Goal: Task Accomplishment & Management: Manage account settings

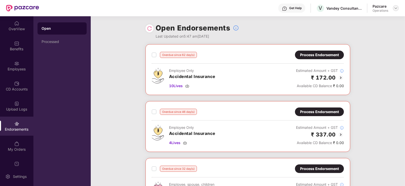
click at [394, 8] on div at bounding box center [396, 8] width 6 height 6
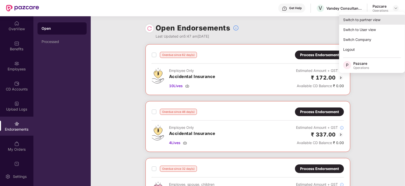
click at [381, 17] on div "Switch to partner view" at bounding box center [372, 20] width 66 height 10
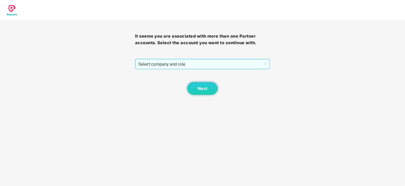
click at [158, 68] on span "Select company and role" at bounding box center [203, 64] width 129 height 10
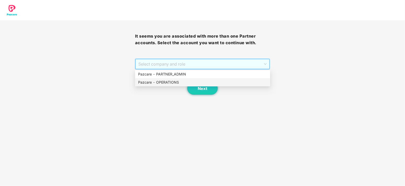
click at [162, 80] on div "Pazcare - OPERATIONS" at bounding box center [202, 82] width 129 height 6
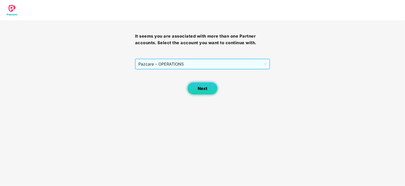
click at [208, 90] on button "Next" at bounding box center [202, 88] width 30 height 13
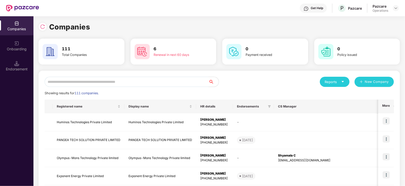
click at [18, 73] on div "Endorsement" at bounding box center [16, 65] width 33 height 19
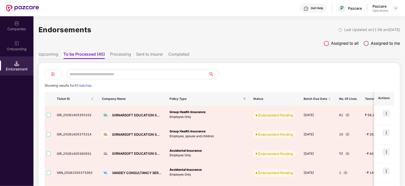
click at [115, 74] on input "text" at bounding box center [137, 74] width 142 height 10
paste input "**********"
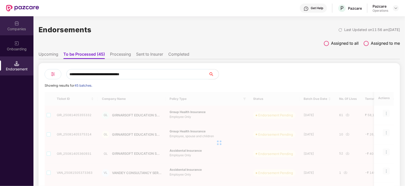
type input "**********"
click at [25, 30] on div "Companies" at bounding box center [16, 28] width 33 height 5
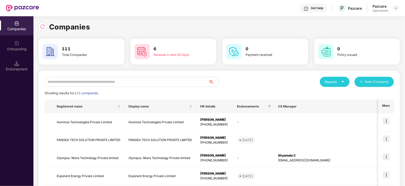
drag, startPoint x: 96, startPoint y: 87, endPoint x: 93, endPoint y: 85, distance: 3.7
click at [91, 83] on input "text" at bounding box center [127, 82] width 164 height 10
paste input "**********"
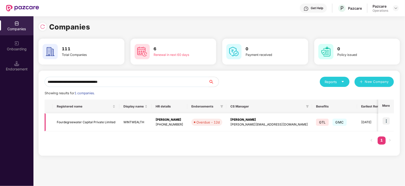
type input "**********"
click at [389, 122] on img at bounding box center [386, 120] width 7 height 7
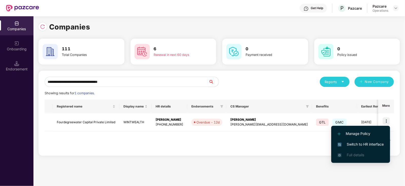
click at [383, 143] on span "Switch to HR interface" at bounding box center [361, 144] width 46 height 6
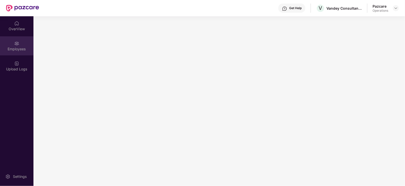
click at [11, 51] on div "Employees" at bounding box center [16, 45] width 33 height 19
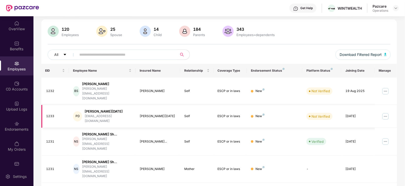
scroll to position [30, 0]
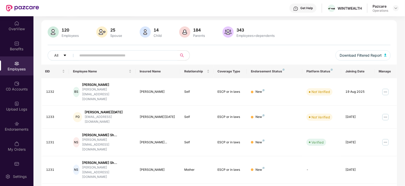
click at [90, 55] on input "text" at bounding box center [125, 55] width 91 height 8
paste input "****"
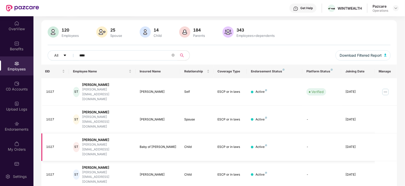
type input "****"
click at [155, 144] on div "Baby of [PERSON_NAME]" at bounding box center [158, 146] width 36 height 5
copy div "Baby of [PERSON_NAME]"
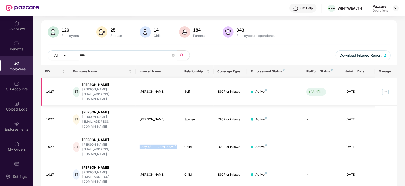
click at [387, 88] on img at bounding box center [386, 92] width 8 height 8
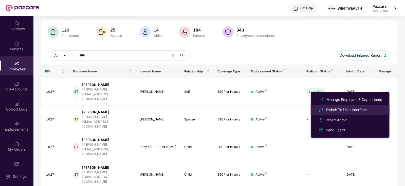
click at [350, 110] on div "Switch To User Interface" at bounding box center [346, 110] width 43 height 6
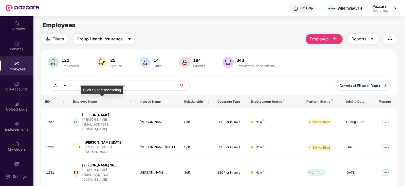
click at [109, 87] on div "Click to sort ascending" at bounding box center [102, 89] width 42 height 9
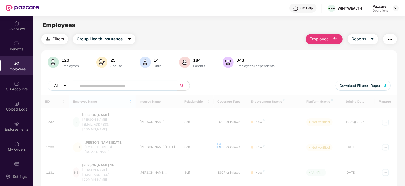
click at [113, 80] on span at bounding box center [126, 85] width 104 height 10
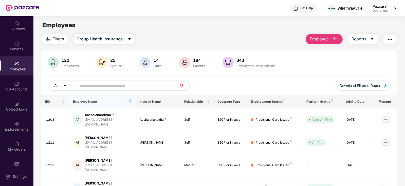
paste input "**********"
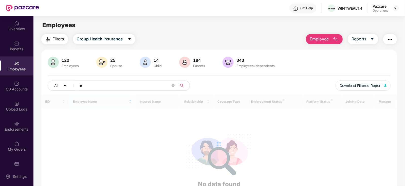
type input "*"
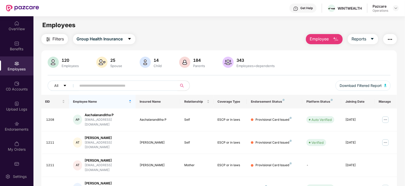
click at [98, 84] on input "text" at bounding box center [125, 86] width 91 height 8
paste input "****"
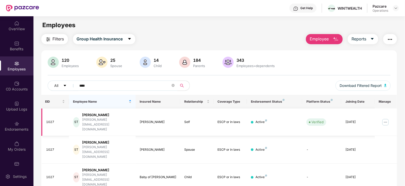
type input "****"
click at [385, 119] on img at bounding box center [386, 122] width 8 height 8
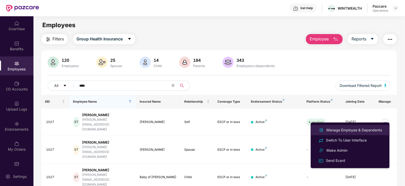
click at [354, 131] on div "Manage Employee & Dependents" at bounding box center [355, 130] width 58 height 6
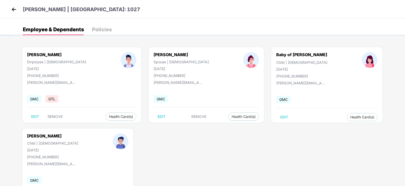
drag, startPoint x: 225, startPoint y: 70, endPoint x: 250, endPoint y: 70, distance: 25.1
click at [277, 70] on div "[DATE]" at bounding box center [302, 69] width 51 height 4
copy div "[DATE]"
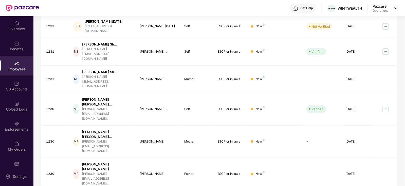
scroll to position [125, 0]
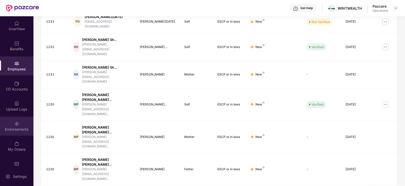
click at [22, 124] on div "Endorsements" at bounding box center [16, 125] width 33 height 19
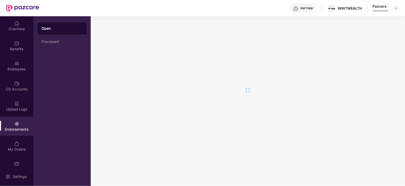
scroll to position [0, 0]
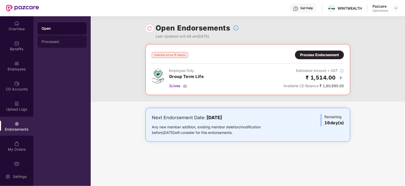
click at [58, 43] on div "Processed" at bounding box center [62, 42] width 41 height 4
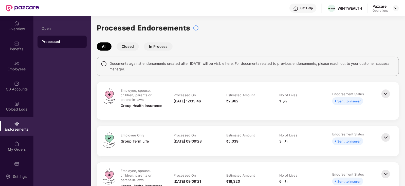
click at [284, 100] on img at bounding box center [285, 101] width 4 height 4
click at [46, 23] on div "Open" at bounding box center [62, 28] width 49 height 12
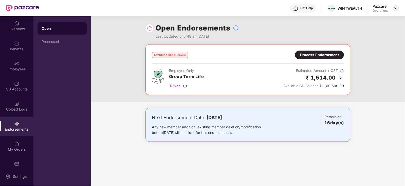
click at [393, 7] on div at bounding box center [396, 8] width 6 height 6
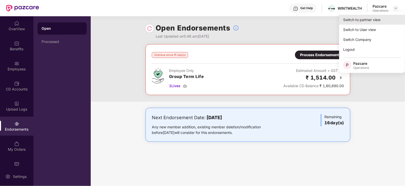
click at [375, 16] on div "Switch to partner view" at bounding box center [372, 20] width 66 height 10
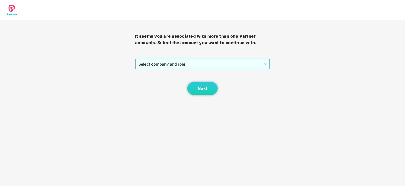
click at [172, 59] on span "Select company and role" at bounding box center [203, 64] width 129 height 10
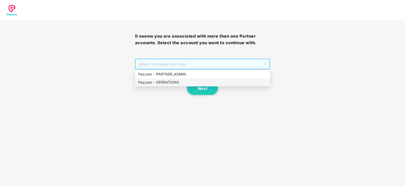
click at [161, 82] on div "Pazcare - OPERATIONS" at bounding box center [202, 82] width 129 height 6
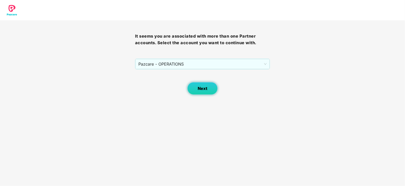
click at [208, 85] on button "Next" at bounding box center [202, 88] width 30 height 13
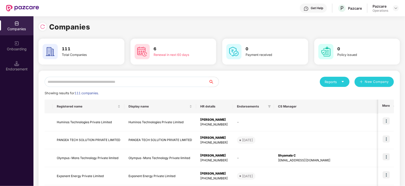
click at [118, 79] on input "text" at bounding box center [127, 82] width 164 height 10
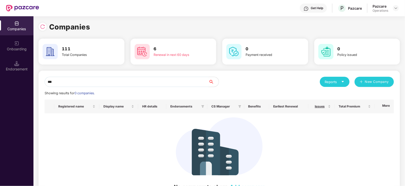
drag, startPoint x: 68, startPoint y: 80, endPoint x: 25, endPoint y: 82, distance: 42.7
click at [25, 82] on div "Companies Onboarding Endorsement Companies 111 Total Companies 6 Renewal in nex…" at bounding box center [202, 100] width 405 height 169
paste input "**********"
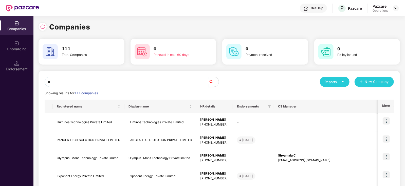
type input "*"
click at [58, 81] on input "text" at bounding box center [127, 82] width 164 height 10
paste input "**********"
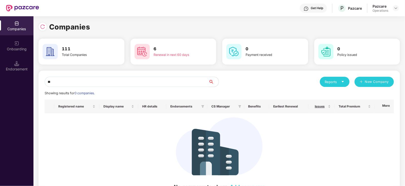
type input "*"
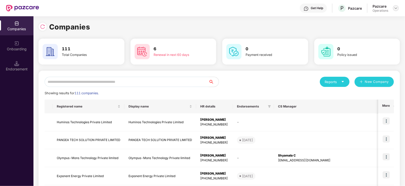
click at [395, 7] on img at bounding box center [396, 8] width 4 height 4
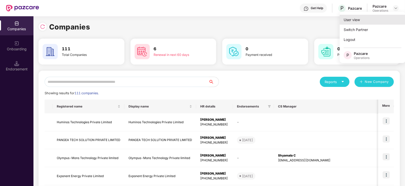
click at [370, 21] on div "User view" at bounding box center [373, 20] width 66 height 10
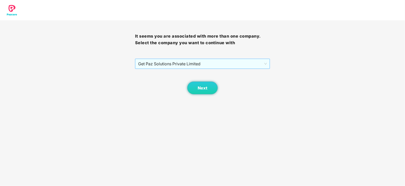
click at [186, 66] on span "Get Paz Solutions Private Limited" at bounding box center [202, 64] width 129 height 10
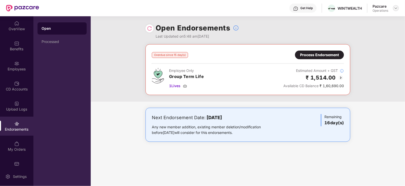
click at [398, 8] on img at bounding box center [396, 8] width 4 height 4
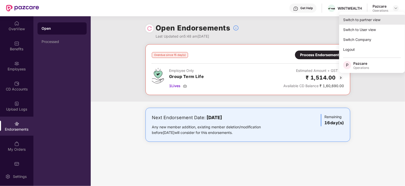
click at [372, 19] on div "Switch to partner view" at bounding box center [372, 20] width 66 height 10
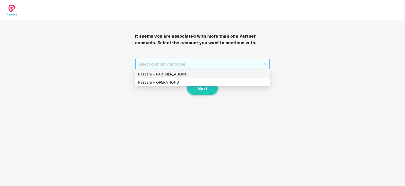
click at [219, 63] on span "Select company and role" at bounding box center [203, 64] width 129 height 10
click at [182, 75] on div "Pazcare - PARTNER_ADMIN" at bounding box center [202, 74] width 129 height 6
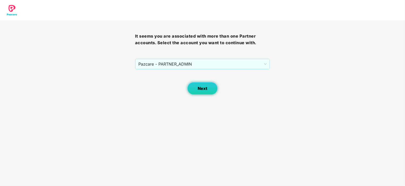
click at [189, 91] on button "Next" at bounding box center [202, 88] width 30 height 13
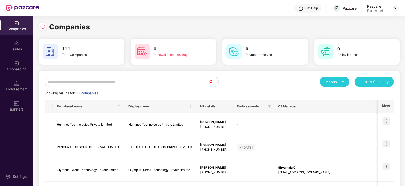
click at [142, 82] on input "text" at bounding box center [127, 82] width 164 height 10
paste input "**********"
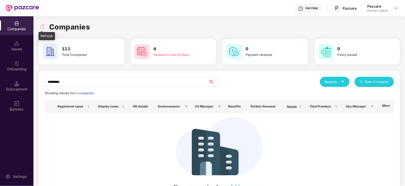
click at [39, 25] on div at bounding box center [43, 27] width 8 height 8
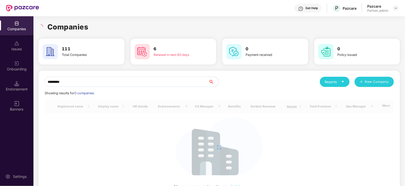
click at [89, 85] on input "*********" at bounding box center [127, 82] width 164 height 10
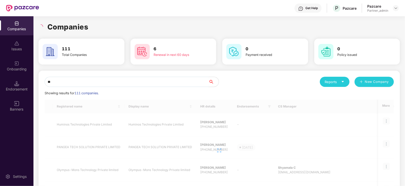
type input "*"
paste input "**********"
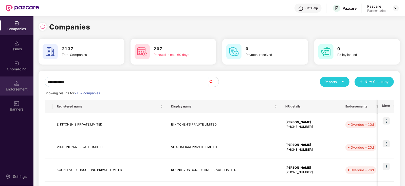
drag, startPoint x: 73, startPoint y: 82, endPoint x: 30, endPoint y: 81, distance: 42.4
click at [30, 81] on div "**********" at bounding box center [202, 100] width 405 height 169
paste input "text"
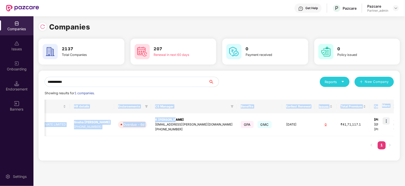
scroll to position [0, 0]
drag, startPoint x: 307, startPoint y: 121, endPoint x: 396, endPoint y: 120, distance: 88.5
click at [397, 119] on div "**********" at bounding box center [220, 116] width 362 height 90
click at [319, 141] on div "Registered name Display name HR details Endorsements CS Manager Benefits Earlie…" at bounding box center [220, 126] width 350 height 55
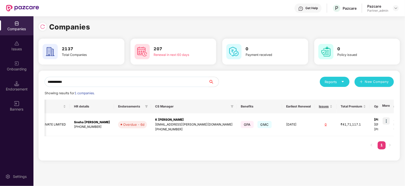
click at [74, 82] on input "**********" at bounding box center [127, 82] width 164 height 10
type input "*"
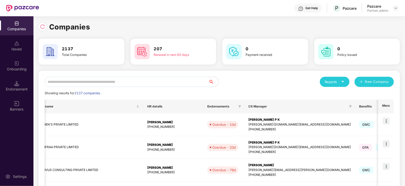
click at [80, 84] on input "text" at bounding box center [127, 82] width 164 height 10
paste input "*********"
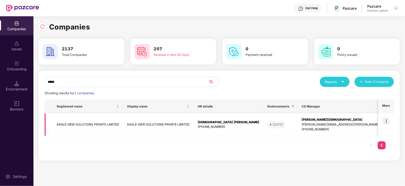
type input "*****"
click at [387, 121] on img at bounding box center [386, 120] width 7 height 7
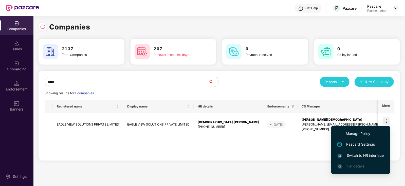
click at [367, 158] on li "Switch to HR interface" at bounding box center [361, 155] width 59 height 11
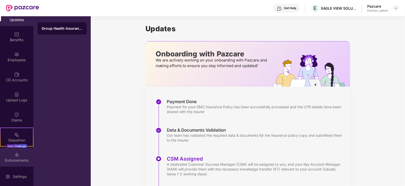
scroll to position [10, 0]
click at [14, 158] on div "Endorsements" at bounding box center [16, 159] width 33 height 5
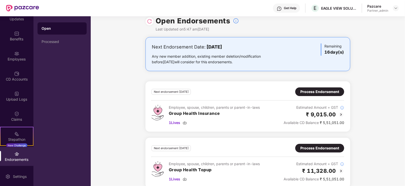
scroll to position [15, 0]
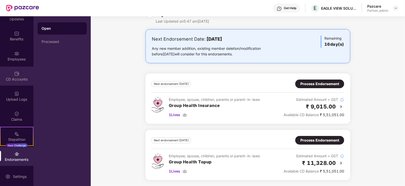
click at [10, 68] on div "CD Accounts" at bounding box center [16, 75] width 33 height 19
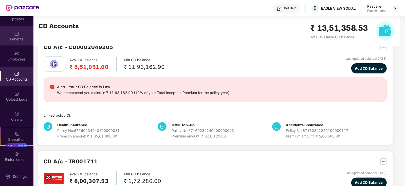
click at [14, 39] on div "Benefits" at bounding box center [16, 39] width 33 height 5
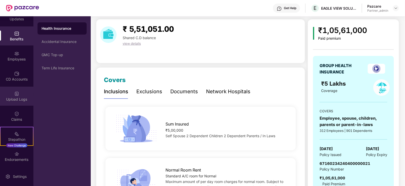
click at [20, 93] on div "Upload Logs" at bounding box center [16, 96] width 33 height 19
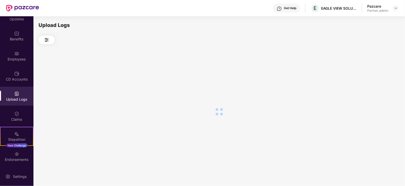
scroll to position [0, 0]
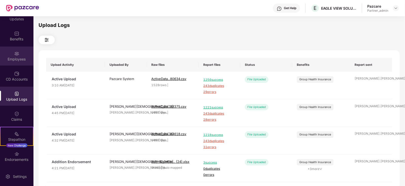
click at [16, 64] on div "Employees" at bounding box center [16, 55] width 33 height 19
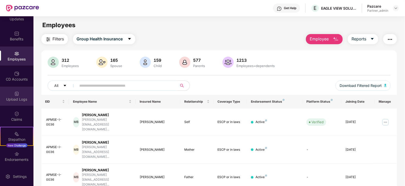
click at [3, 94] on div "Upload Logs" at bounding box center [16, 96] width 33 height 19
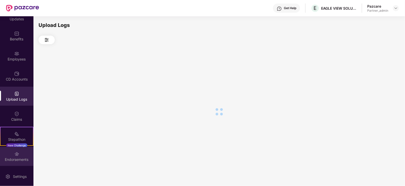
click at [20, 161] on div "Endorsements" at bounding box center [16, 159] width 33 height 5
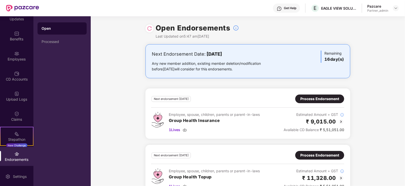
click at [313, 100] on div "Process Endorsement" at bounding box center [320, 99] width 39 height 6
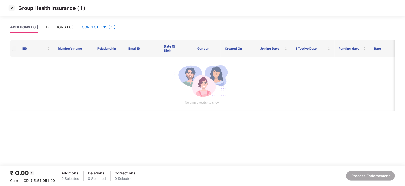
click at [97, 26] on div "CORRECTIONS ( 1 )" at bounding box center [98, 27] width 33 height 6
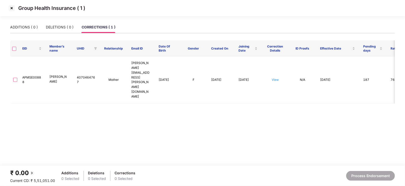
click at [9, 9] on img at bounding box center [12, 8] width 8 height 8
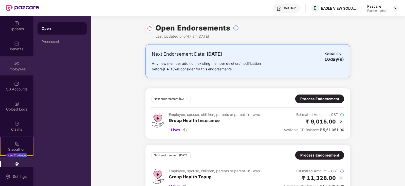
click at [20, 64] on div "Employees" at bounding box center [16, 65] width 33 height 19
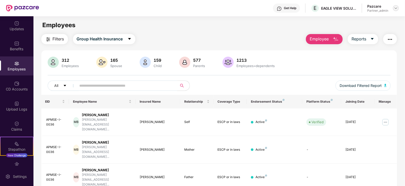
drag, startPoint x: 397, startPoint y: 11, endPoint x: 394, endPoint y: 9, distance: 3.1
click at [396, 11] on div "Pazcare Partner_admin" at bounding box center [384, 8] width 32 height 9
click at [394, 9] on img at bounding box center [396, 8] width 4 height 4
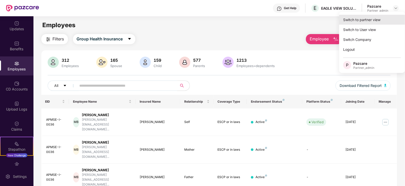
click at [381, 15] on div "Switch to partner view" at bounding box center [372, 20] width 66 height 10
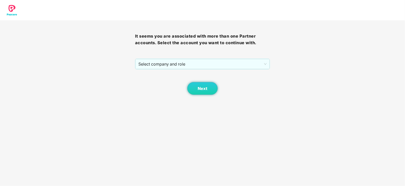
drag, startPoint x: 176, startPoint y: 61, endPoint x: 174, endPoint y: 69, distance: 8.1
click at [176, 62] on span "Select company and role" at bounding box center [203, 64] width 129 height 10
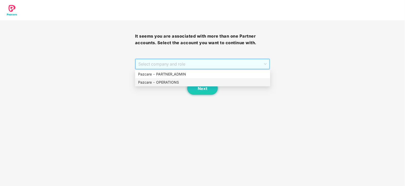
click at [169, 83] on div "Pazcare - OPERATIONS" at bounding box center [202, 82] width 129 height 6
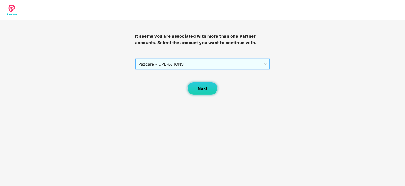
click at [207, 85] on button "Next" at bounding box center [202, 88] width 30 height 13
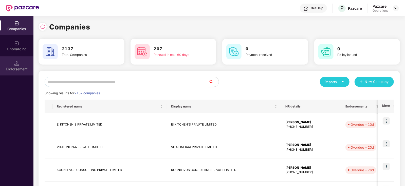
click at [24, 67] on div "Endorsement" at bounding box center [16, 68] width 33 height 5
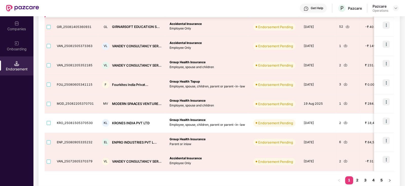
scroll to position [63, 0]
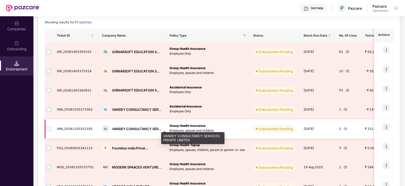
click at [119, 129] on div "VANDEY CONSULTANCY SER..." at bounding box center [136, 128] width 49 height 5
copy div "VANDEY"
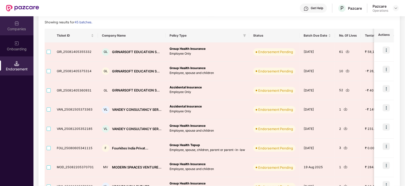
click at [17, 27] on div "Companies" at bounding box center [16, 28] width 33 height 5
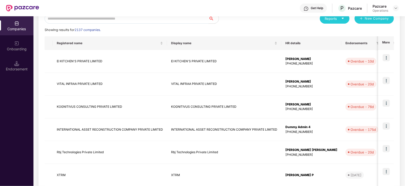
scroll to position [0, 0]
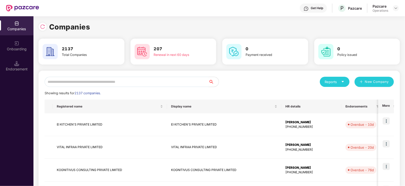
click at [84, 84] on input "text" at bounding box center [127, 82] width 164 height 10
paste input "******"
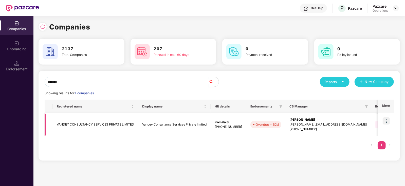
type input "******"
click at [386, 121] on img at bounding box center [386, 120] width 7 height 7
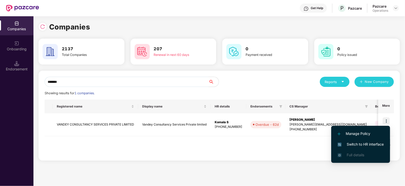
click at [373, 142] on span "Switch to HR interface" at bounding box center [361, 144] width 46 height 6
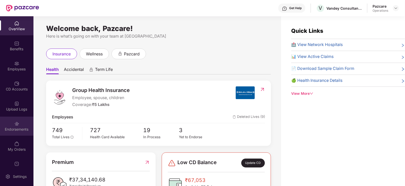
click at [15, 129] on div "Endorsements" at bounding box center [16, 129] width 33 height 5
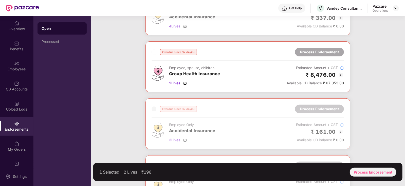
scroll to position [115, 0]
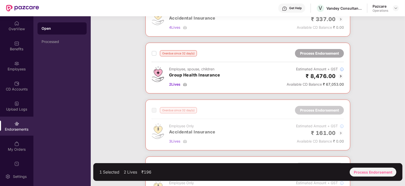
click at [157, 54] on div "Overdue since 32 day(s)" at bounding box center [174, 53] width 45 height 6
drag, startPoint x: 387, startPoint y: 178, endPoint x: 384, endPoint y: 176, distance: 3.8
click at [387, 178] on div "2 Selected 4 Lives ₹7,379 Process Endorsement" at bounding box center [247, 172] width 309 height 18
click at [383, 174] on div "Process Endorsement" at bounding box center [373, 171] width 47 height 9
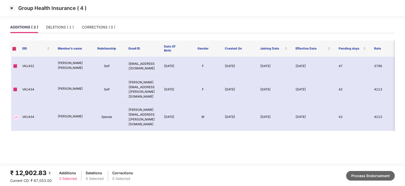
click at [364, 175] on button "Process Endorsement" at bounding box center [371, 176] width 49 height 10
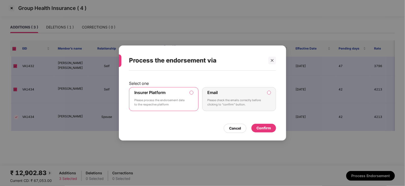
click at [264, 127] on div "Confirm" at bounding box center [264, 128] width 14 height 6
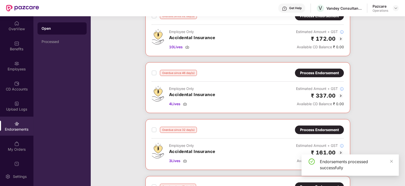
scroll to position [2, 0]
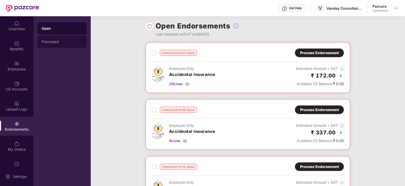
click at [53, 44] on div "Processed" at bounding box center [62, 42] width 49 height 12
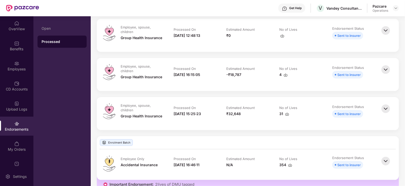
scroll to position [0, 0]
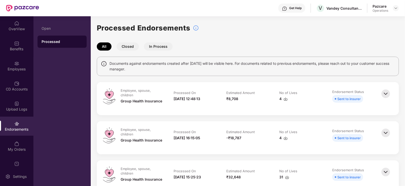
click at [390, 132] on img at bounding box center [386, 132] width 11 height 11
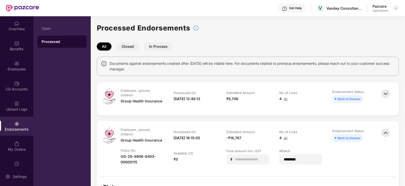
click at [286, 99] on img at bounding box center [286, 99] width 4 height 4
click at [285, 100] on img at bounding box center [286, 99] width 4 height 4
click at [394, 9] on img at bounding box center [396, 8] width 4 height 4
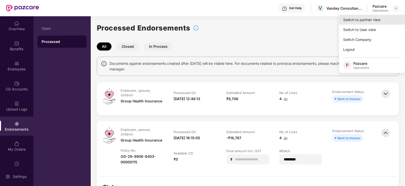
click at [379, 15] on div "Switch to partner view" at bounding box center [372, 20] width 66 height 10
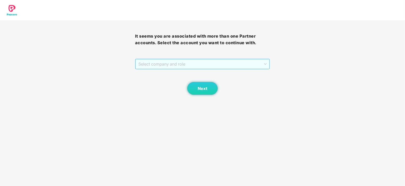
click at [197, 64] on span "Select company and role" at bounding box center [203, 64] width 129 height 10
click at [185, 78] on div "Pazcare - PARTNER_ADMIN" at bounding box center [202, 74] width 135 height 8
click at [194, 56] on div "It seems you are associated with more than one Partner accounts. Select the acc…" at bounding box center [202, 57] width 135 height 74
click at [194, 64] on span "Pazcare - PARTNER_ADMIN" at bounding box center [203, 64] width 129 height 10
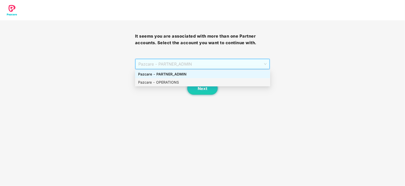
click at [180, 79] on div "Pazcare - OPERATIONS" at bounding box center [202, 82] width 129 height 6
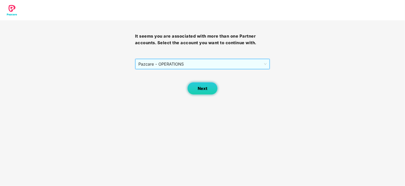
click at [206, 88] on span "Next" at bounding box center [203, 88] width 10 height 5
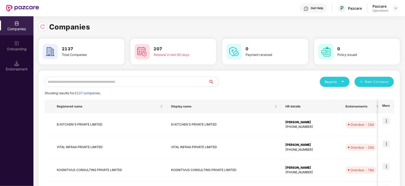
click at [18, 73] on div "Endorsement" at bounding box center [16, 65] width 33 height 19
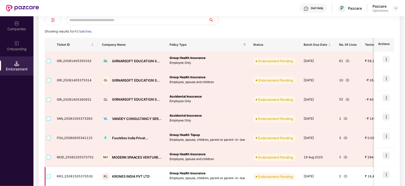
scroll to position [31, 0]
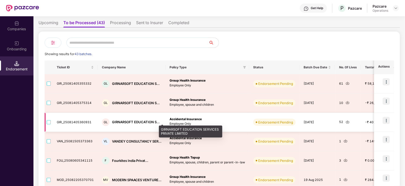
click at [120, 120] on div "GIRNARSOFT EDUCATION S..." at bounding box center [136, 121] width 48 height 5
copy div "GIRNARSOFT"
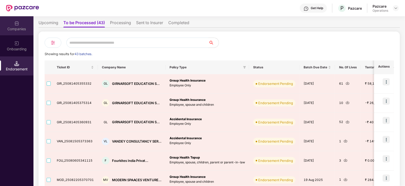
click at [18, 30] on div "Companies" at bounding box center [16, 28] width 33 height 5
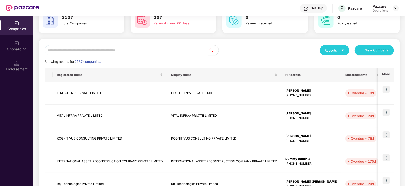
scroll to position [0, 0]
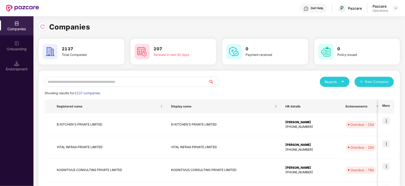
click at [84, 82] on input "text" at bounding box center [127, 82] width 164 height 10
paste input "**********"
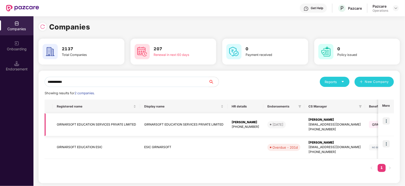
type input "**********"
click at [388, 123] on img at bounding box center [386, 120] width 7 height 7
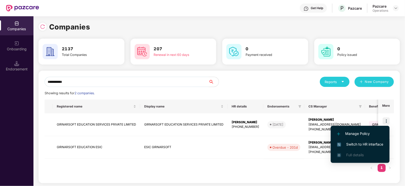
click at [370, 143] on span "Switch to HR interface" at bounding box center [360, 144] width 46 height 6
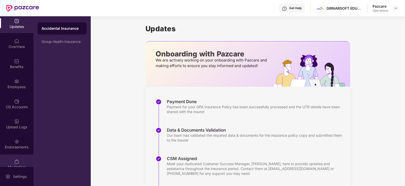
scroll to position [10, 0]
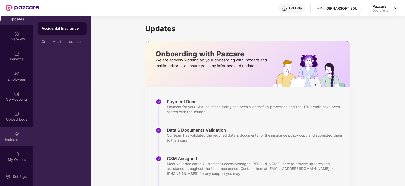
click at [13, 143] on div "Endorsements" at bounding box center [16, 136] width 33 height 19
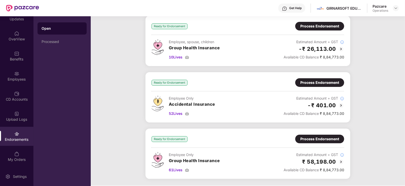
scroll to position [0, 0]
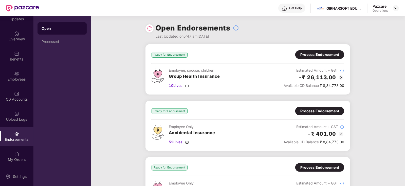
click at [301, 54] on div "Process Endorsement" at bounding box center [320, 55] width 39 height 6
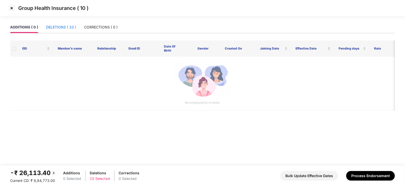
click at [55, 26] on div "DELETIONS ( 10 )" at bounding box center [61, 27] width 30 height 6
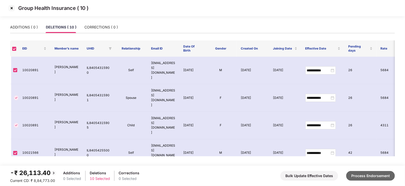
click at [368, 178] on button "Process Endorsement" at bounding box center [371, 176] width 49 height 10
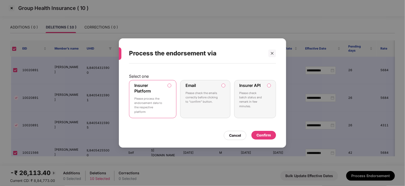
click at [263, 136] on div "Confirm" at bounding box center [264, 135] width 14 height 6
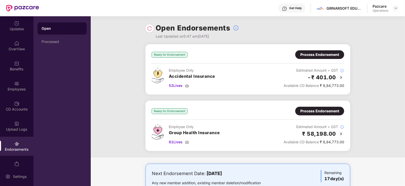
click at [304, 58] on div "Process Endorsement" at bounding box center [320, 54] width 49 height 9
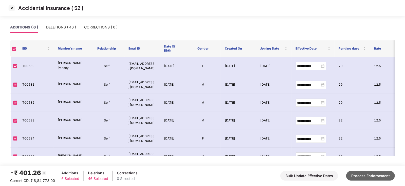
click at [368, 174] on button "Process Endorsement" at bounding box center [371, 176] width 49 height 10
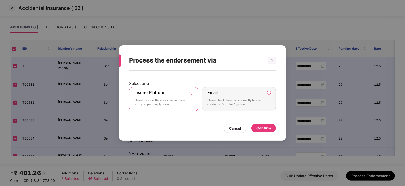
click at [271, 128] on div "Confirm" at bounding box center [264, 128] width 25 height 9
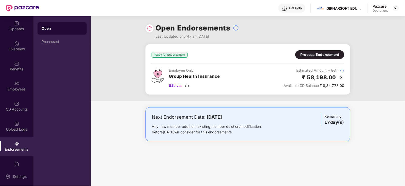
click at [322, 55] on div "Process Endorsement" at bounding box center [320, 55] width 39 height 6
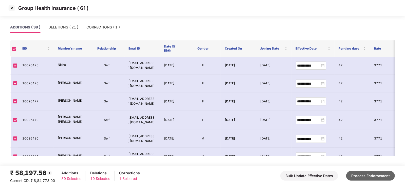
click at [364, 172] on button "Process Endorsement" at bounding box center [371, 176] width 49 height 10
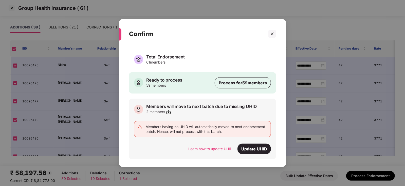
click at [61, 28] on div "Confirm Total Endorsement 61 members Ready to process 59 members Process for 59…" at bounding box center [202, 93] width 405 height 186
click at [174, 57] on div "Total Endorsement" at bounding box center [165, 57] width 39 height 6
click at [271, 33] on icon "close" at bounding box center [273, 34] width 4 height 4
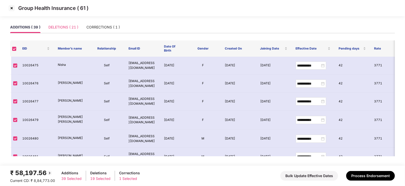
click at [70, 31] on div "DELETIONS ( 21 )" at bounding box center [63, 27] width 30 height 12
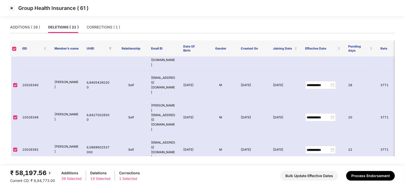
scroll to position [293, 0]
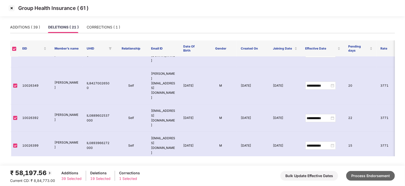
click at [363, 176] on button "Process Endorsement" at bounding box center [371, 176] width 49 height 10
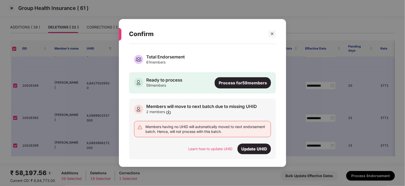
click at [223, 81] on div "Process for 59 members" at bounding box center [243, 82] width 56 height 11
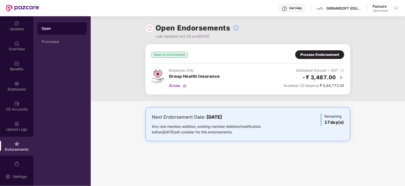
click at [311, 55] on div "Process Endorsement" at bounding box center [320, 55] width 39 height 6
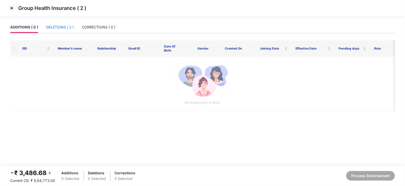
click at [50, 25] on div "DELETIONS ( 2 )" at bounding box center [60, 27] width 28 height 6
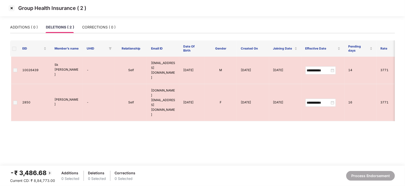
click at [14, 51] on th at bounding box center [14, 48] width 8 height 16
click at [14, 50] on span at bounding box center [14, 49] width 4 height 4
click at [18, 69] on td "10026439" at bounding box center [34, 70] width 32 height 27
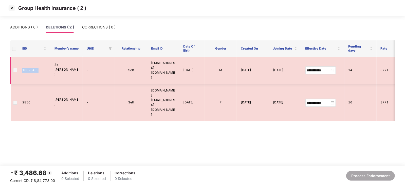
click at [18, 69] on td "10026439" at bounding box center [34, 70] width 32 height 27
click at [10, 6] on img at bounding box center [12, 8] width 8 height 8
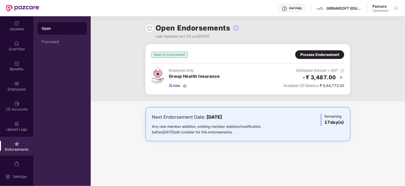
click at [316, 55] on div "Process Endorsement" at bounding box center [320, 55] width 39 height 6
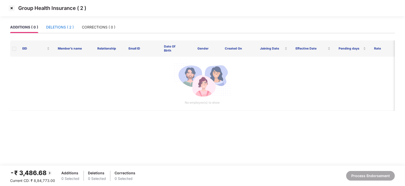
click at [67, 24] on div "DELETIONS ( 2 )" at bounding box center [60, 27] width 28 height 6
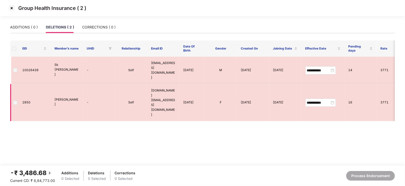
click at [15, 100] on span at bounding box center [15, 102] width 4 height 4
click at [14, 68] on span at bounding box center [15, 70] width 4 height 4
click at [29, 24] on div "ADDITIONS ( 0 )" at bounding box center [24, 27] width 28 height 12
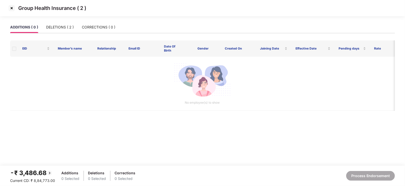
click at [10, 8] on img at bounding box center [12, 8] width 8 height 8
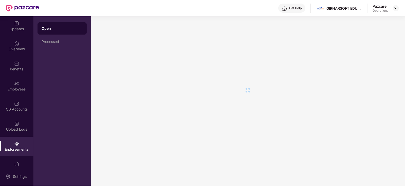
click at [18, 147] on div "Endorsements" at bounding box center [16, 149] width 33 height 5
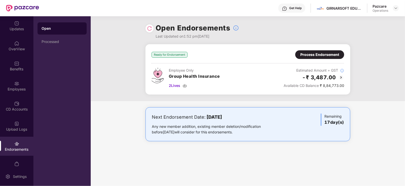
click at [307, 56] on div "Process Endorsement" at bounding box center [320, 55] width 39 height 6
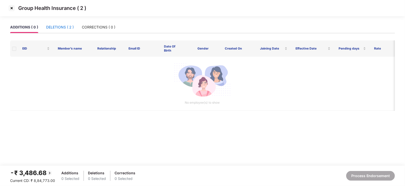
click at [62, 28] on div "DELETIONS ( 2 )" at bounding box center [60, 27] width 28 height 6
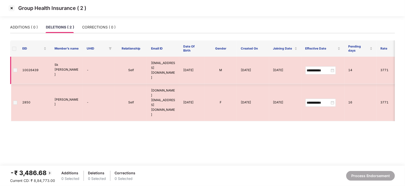
click at [18, 64] on td at bounding box center [14, 70] width 8 height 27
click at [16, 68] on span at bounding box center [15, 70] width 4 height 4
click at [11, 9] on img at bounding box center [12, 8] width 8 height 8
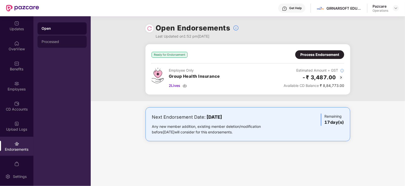
click at [50, 40] on div "Processed" at bounding box center [62, 42] width 41 height 4
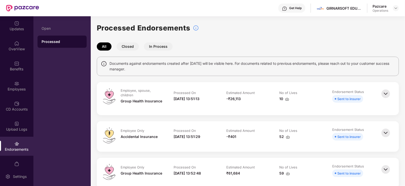
click at [287, 98] on img at bounding box center [287, 99] width 4 height 4
click at [256, 134] on div "-₹401" at bounding box center [248, 137] width 43 height 6
click at [288, 137] on img at bounding box center [288, 137] width 4 height 4
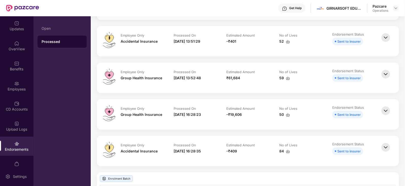
click at [288, 78] on img at bounding box center [288, 78] width 4 height 4
